Goal: Navigation & Orientation: Find specific page/section

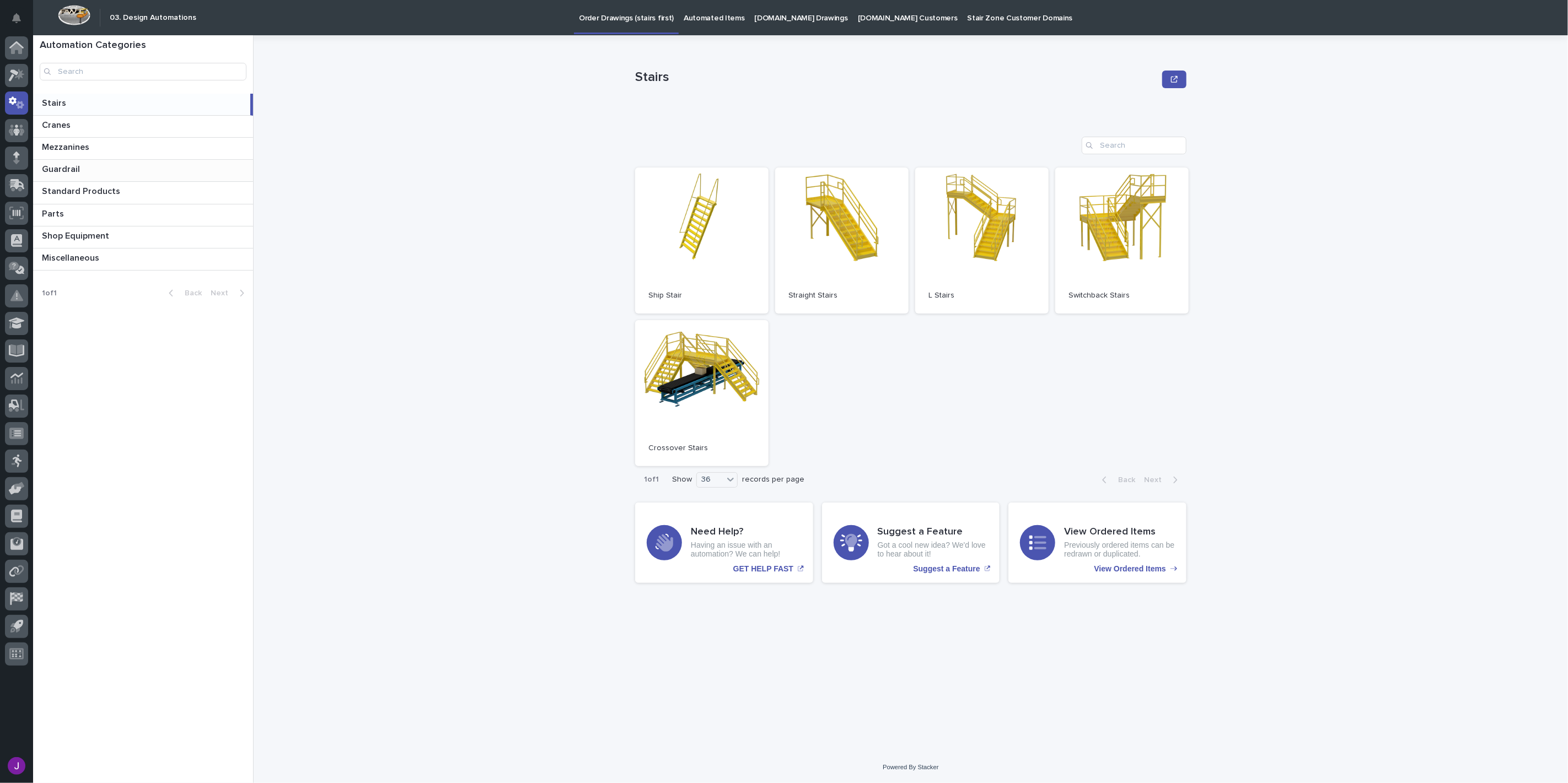
click at [68, 169] on p "Guardrail" at bounding box center [62, 168] width 40 height 13
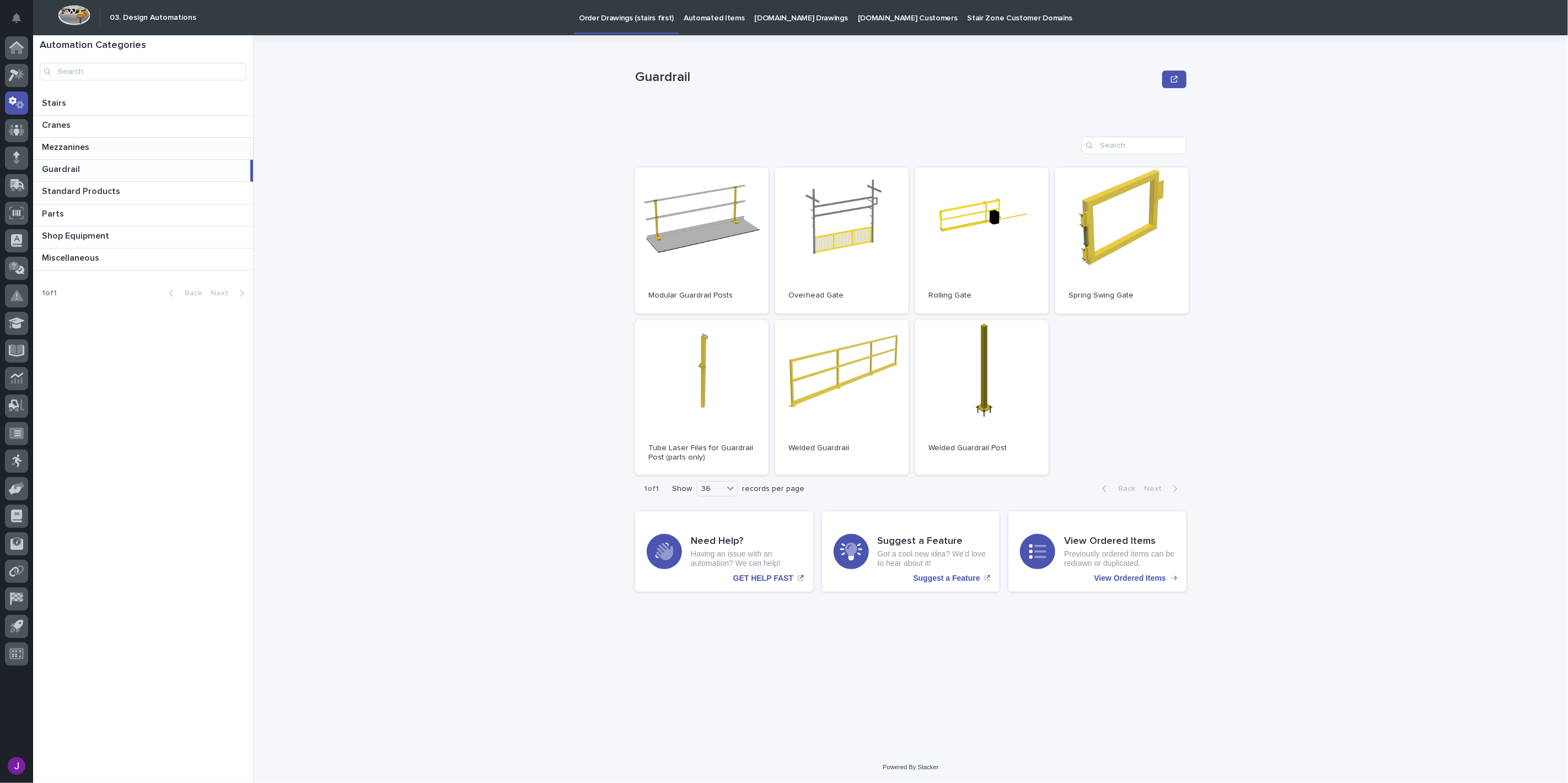
click at [68, 145] on p "Mezzanines" at bounding box center [67, 146] width 50 height 13
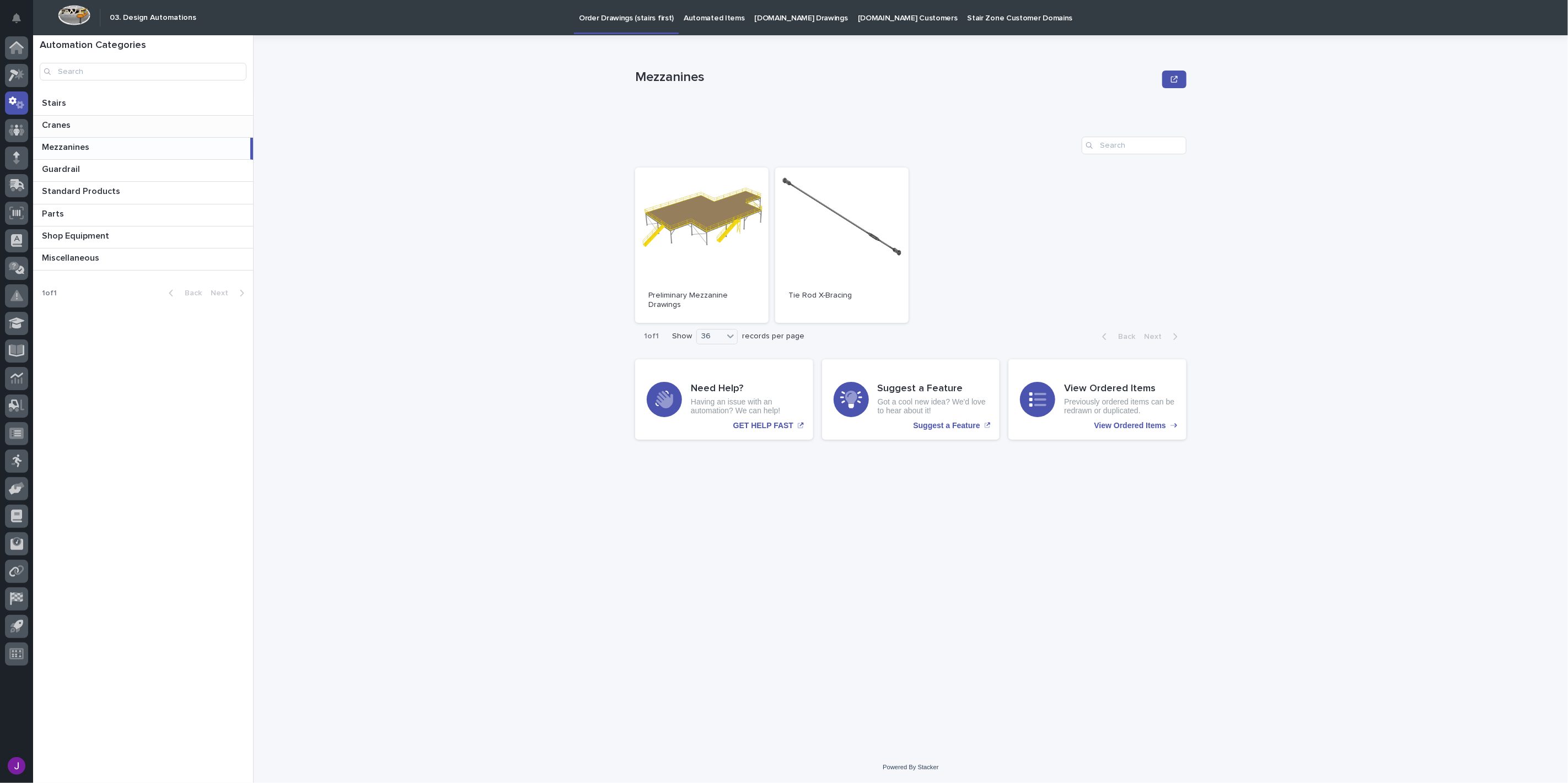
click at [70, 123] on p "Cranes" at bounding box center [57, 124] width 31 height 13
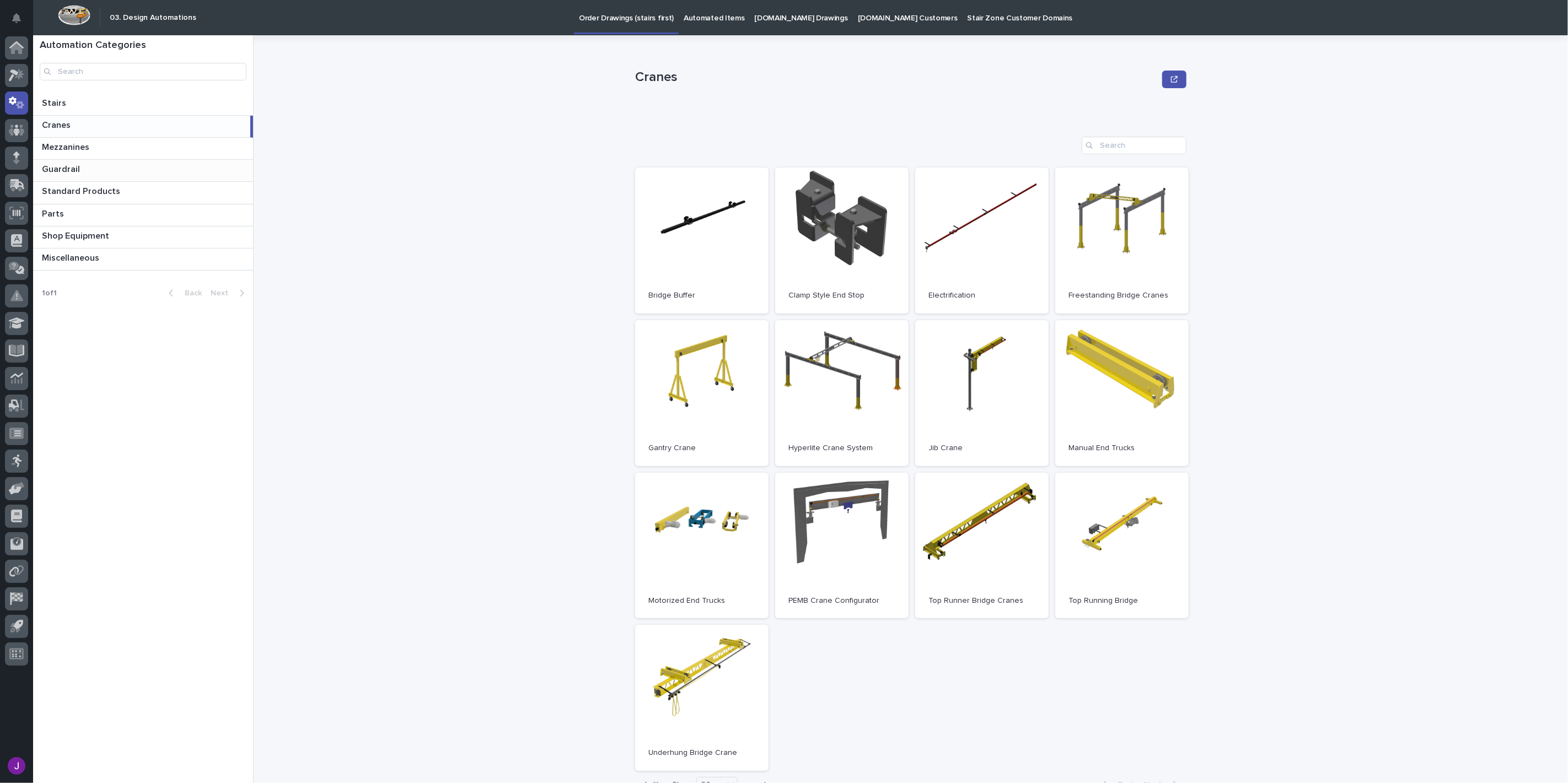
click at [68, 164] on p "Guardrail" at bounding box center [62, 168] width 40 height 13
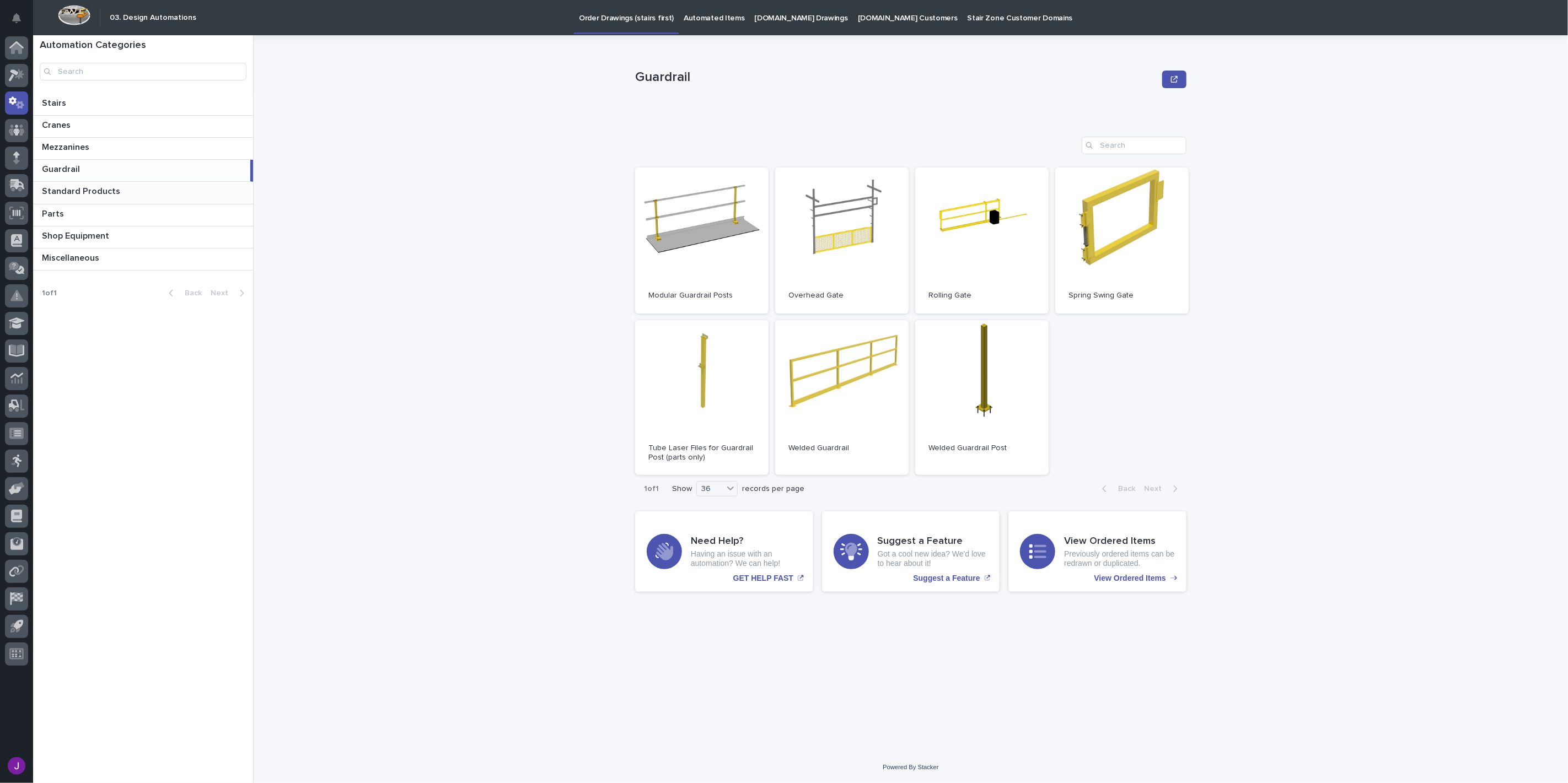
click at [72, 188] on p "Standard Products" at bounding box center [82, 190] width 80 height 13
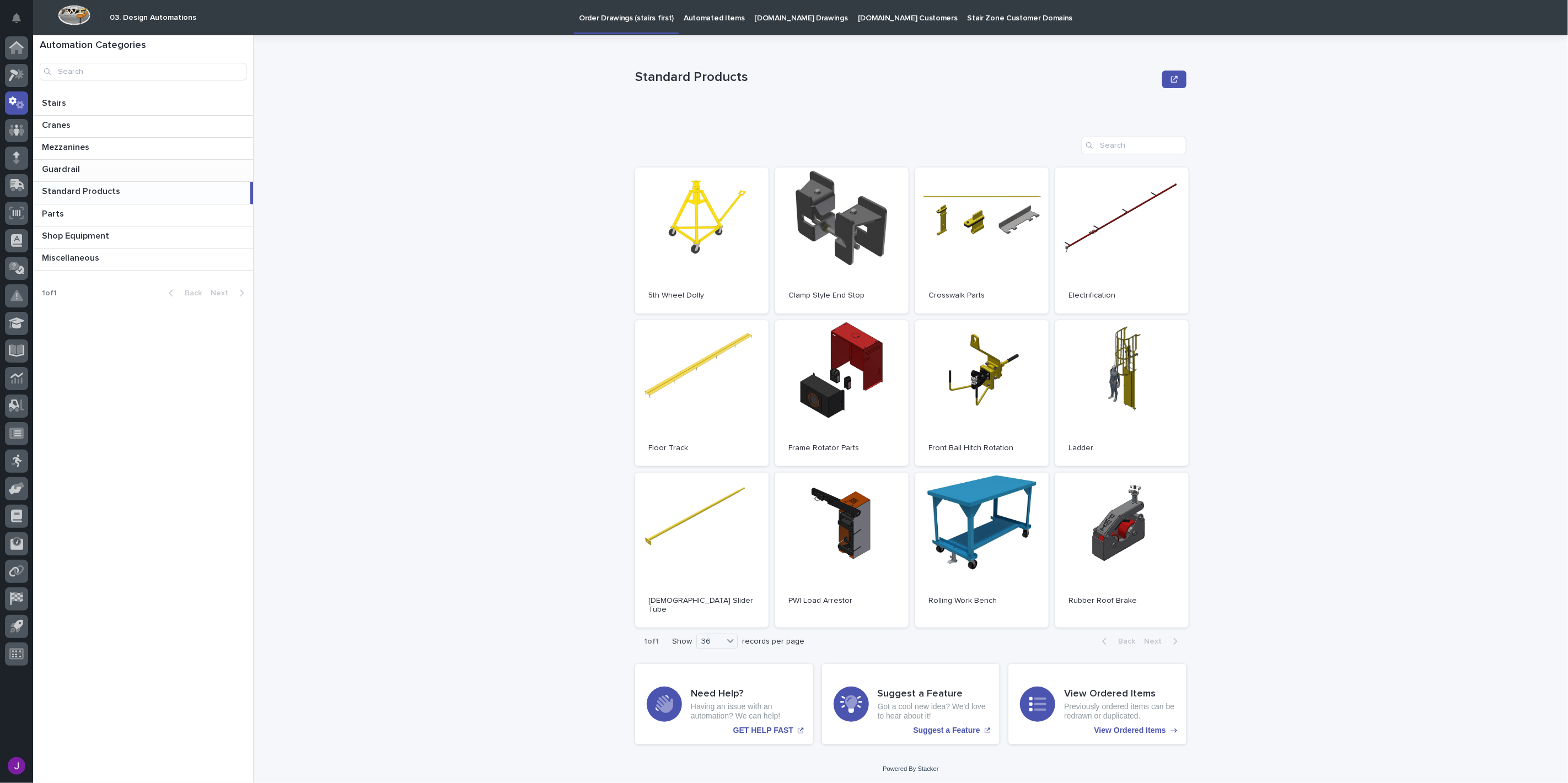
click at [68, 173] on p "Guardrail" at bounding box center [62, 168] width 40 height 13
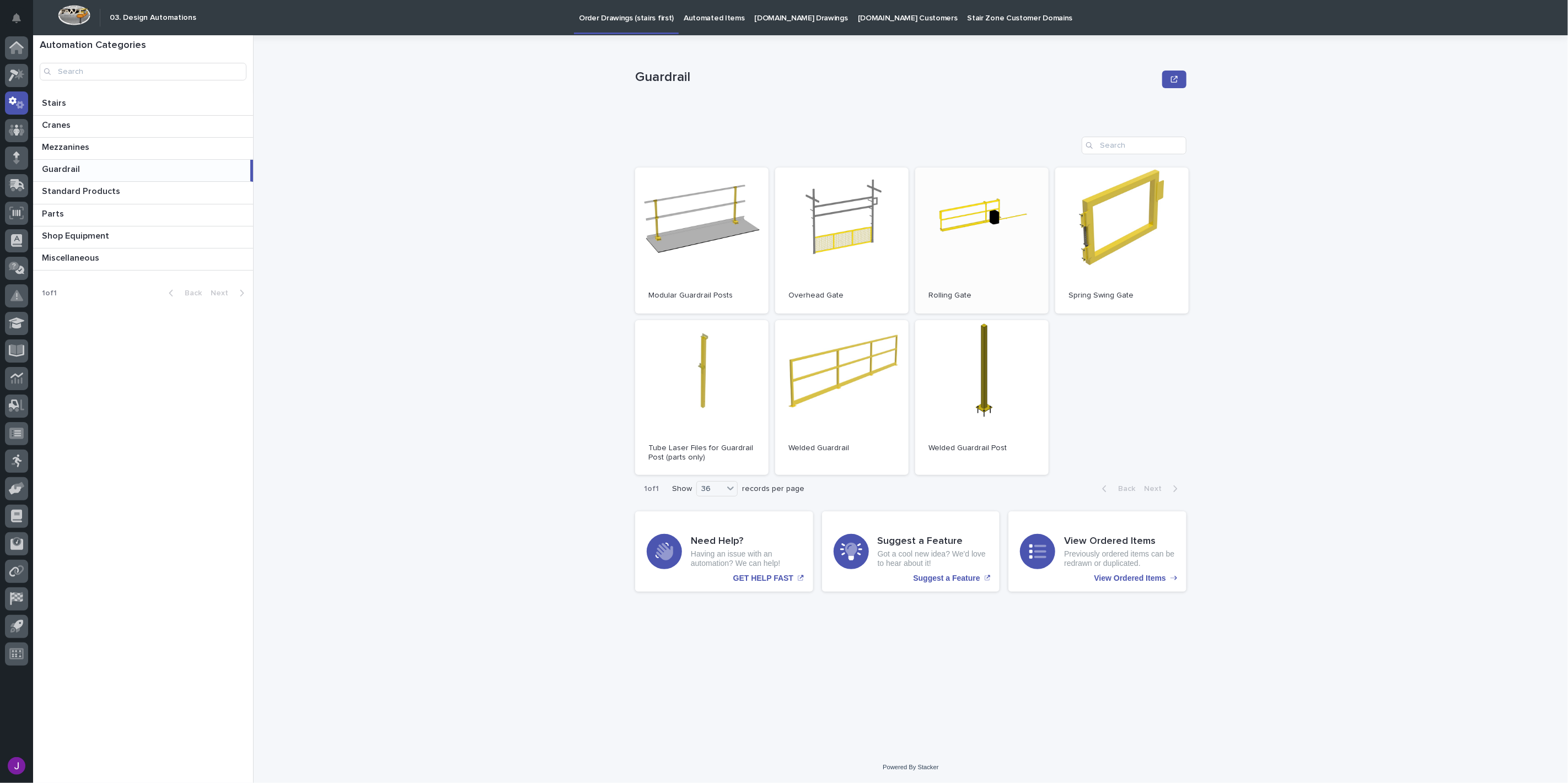
click at [945, 249] on link "Open" at bounding box center [982, 240] width 133 height 146
